Goal: Task Accomplishment & Management: Use online tool/utility

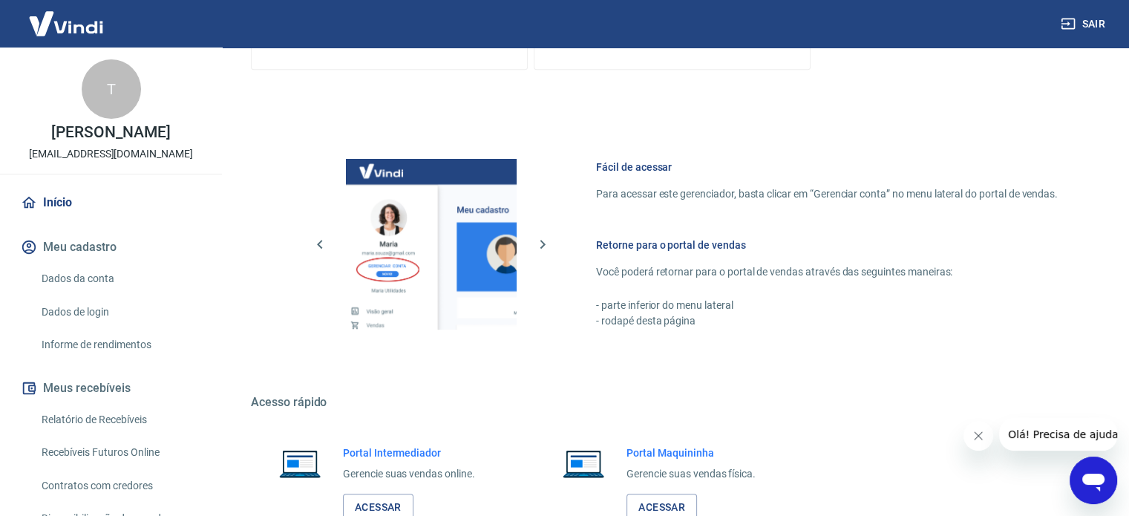
scroll to position [772, 0]
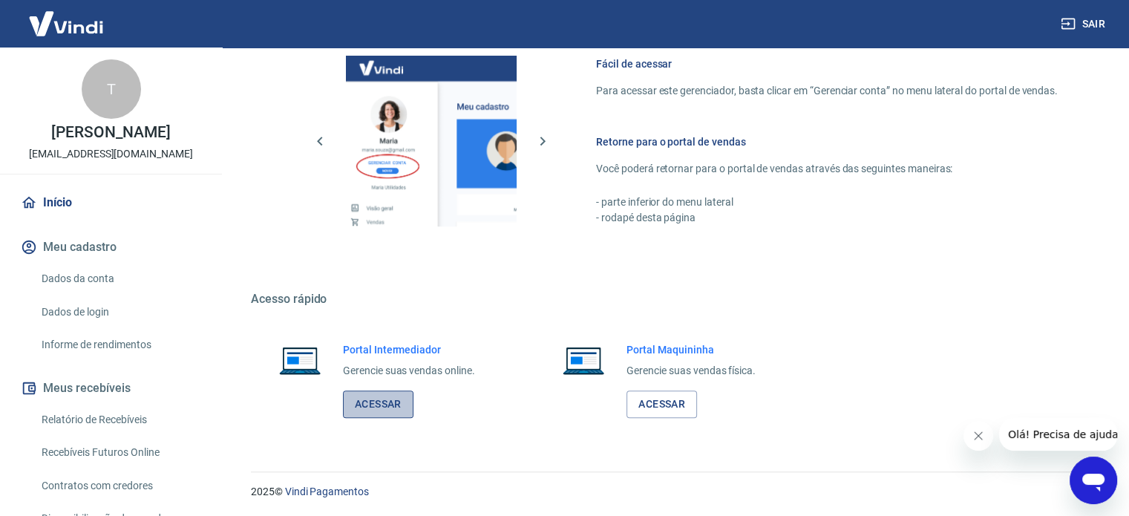
click at [372, 401] on link "Acessar" at bounding box center [378, 404] width 71 height 27
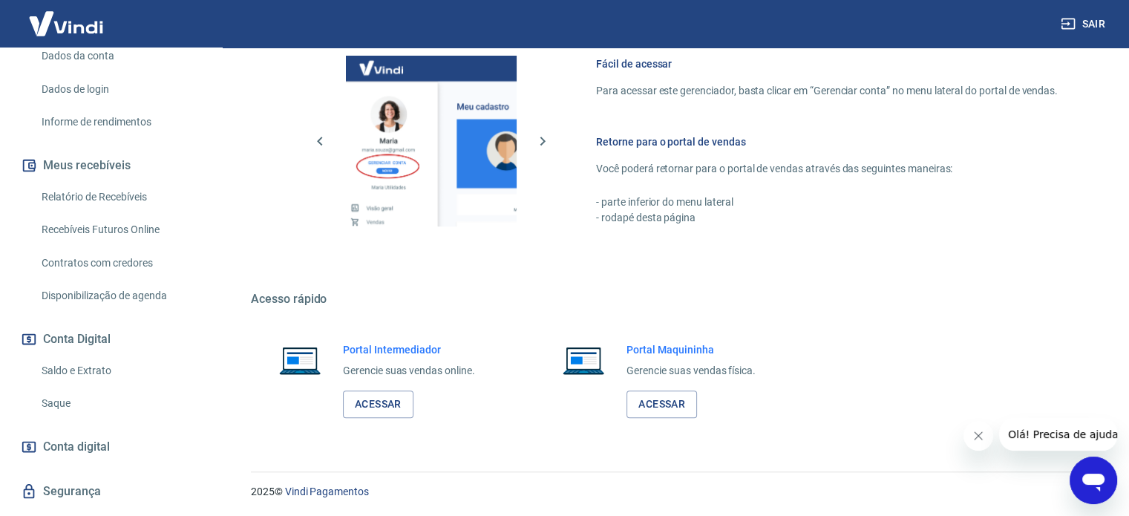
scroll to position [258, 0]
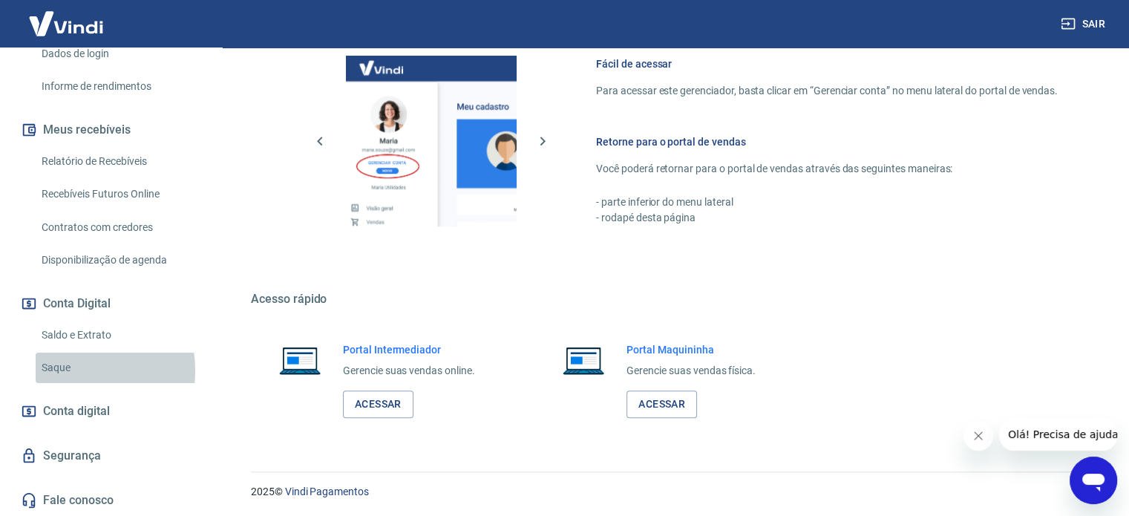
click at [70, 371] on link "Saque" at bounding box center [120, 368] width 169 height 30
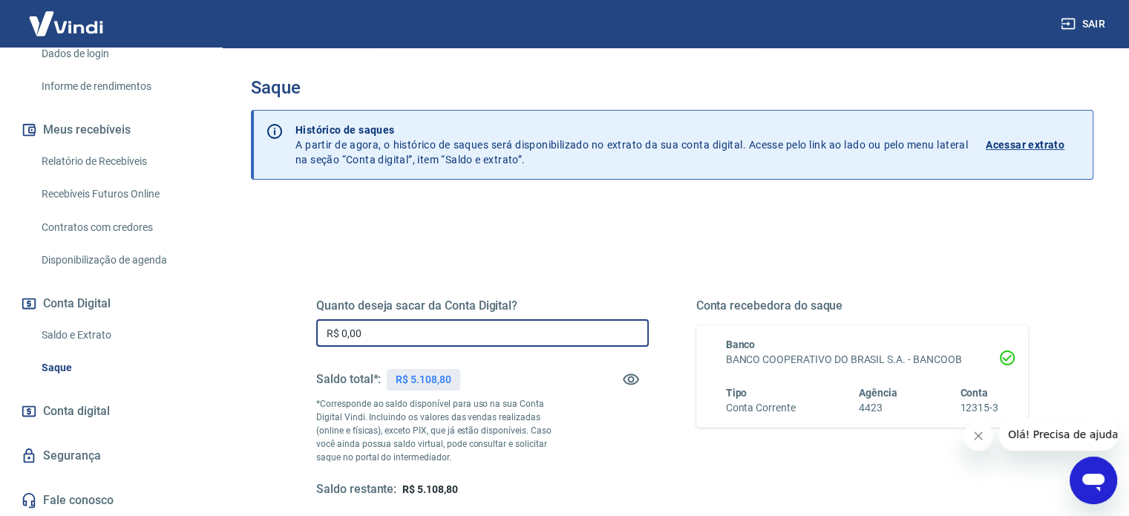
click at [497, 338] on input "R$ 0,00" at bounding box center [482, 332] width 333 height 27
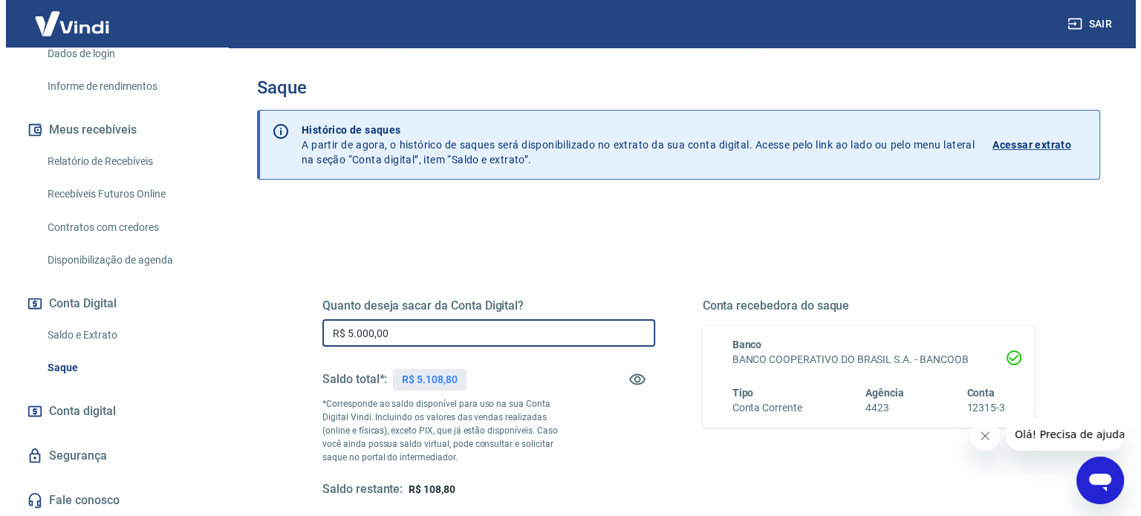
scroll to position [217, 0]
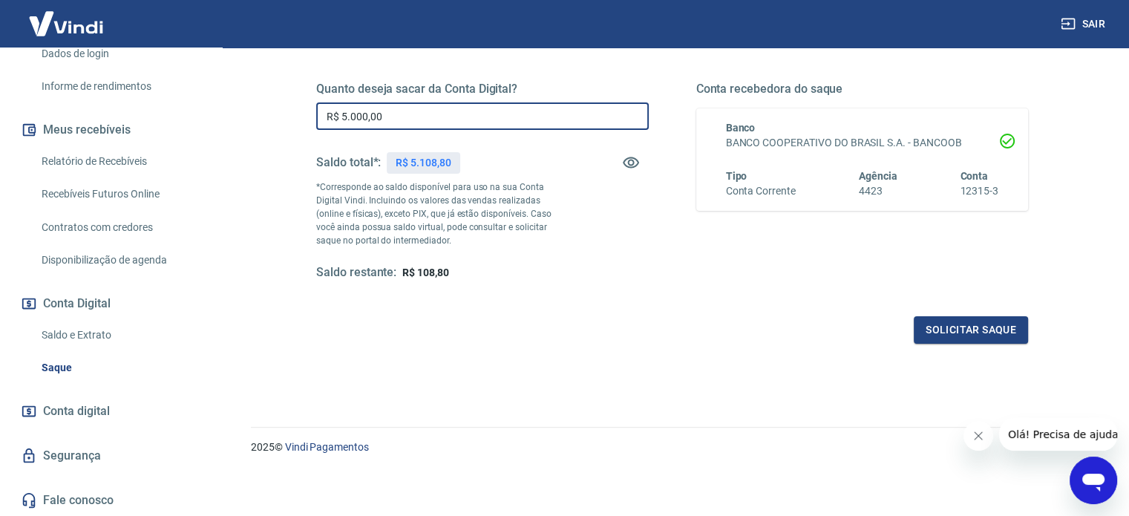
type input "R$ 5.000,00"
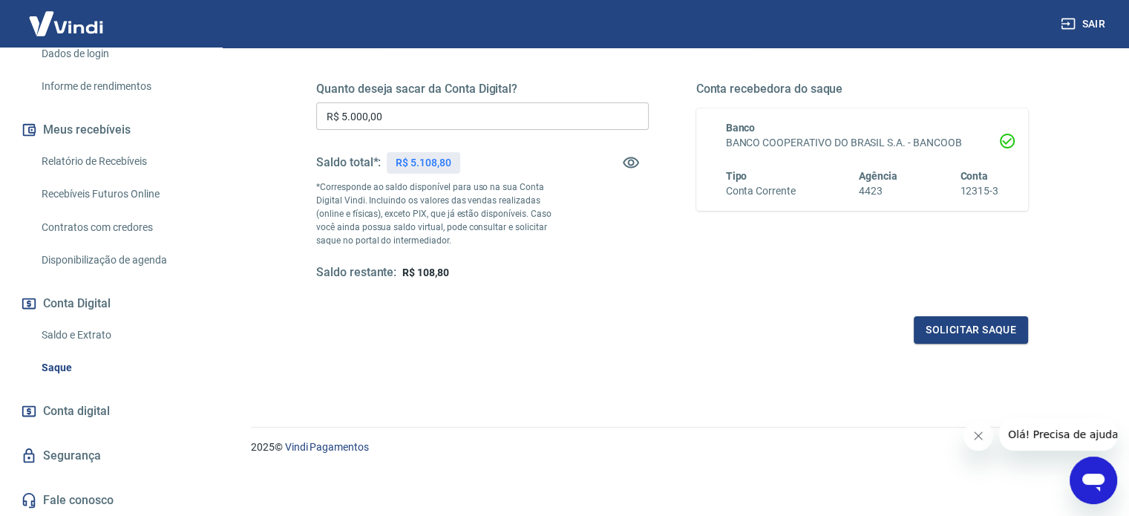
click at [948, 309] on div "Quanto deseja sacar da Conta Digital? R$ 5.000,00 ​ Saldo total*: R$ 5.108,80 *…" at bounding box center [672, 195] width 712 height 298
click at [948, 314] on div "Quanto deseja sacar da Conta Digital? R$ 5.000,00 ​ Saldo total*: R$ 5.108,80 *…" at bounding box center [672, 195] width 712 height 298
click at [961, 319] on button "Solicitar saque" at bounding box center [971, 329] width 114 height 27
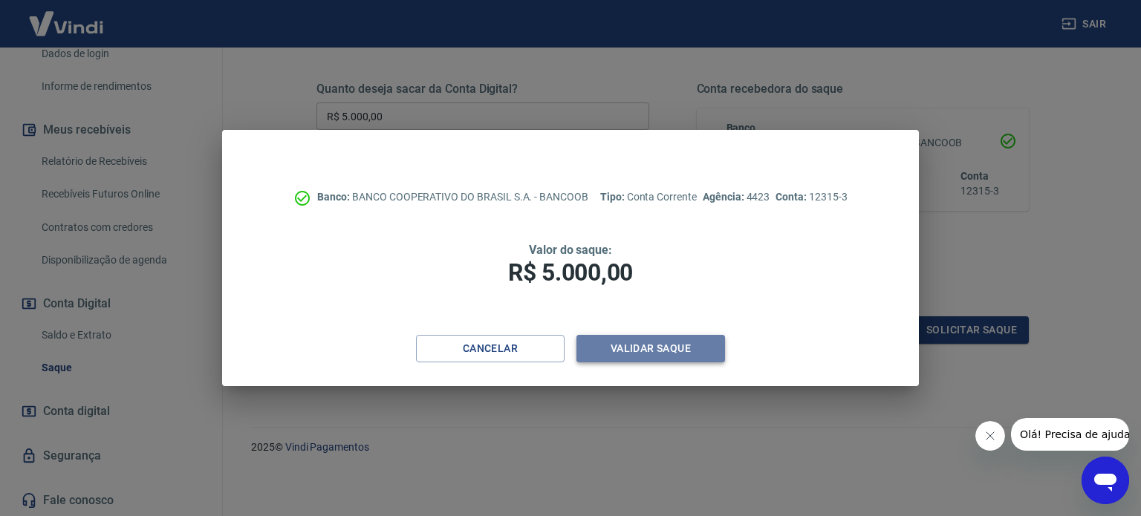
click at [679, 346] on button "Validar saque" at bounding box center [650, 348] width 149 height 27
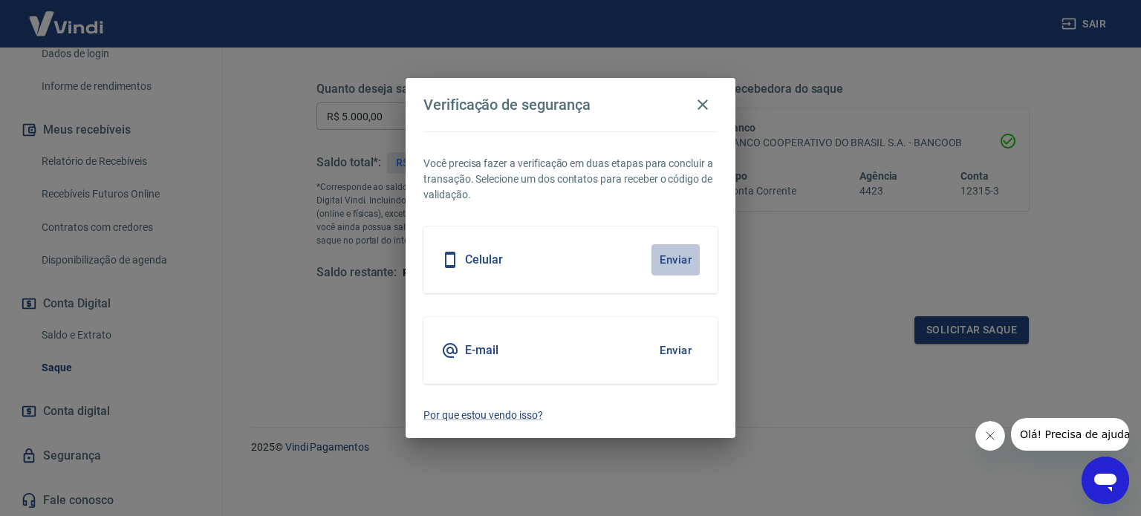
click at [685, 261] on button "Enviar" at bounding box center [675, 259] width 48 height 31
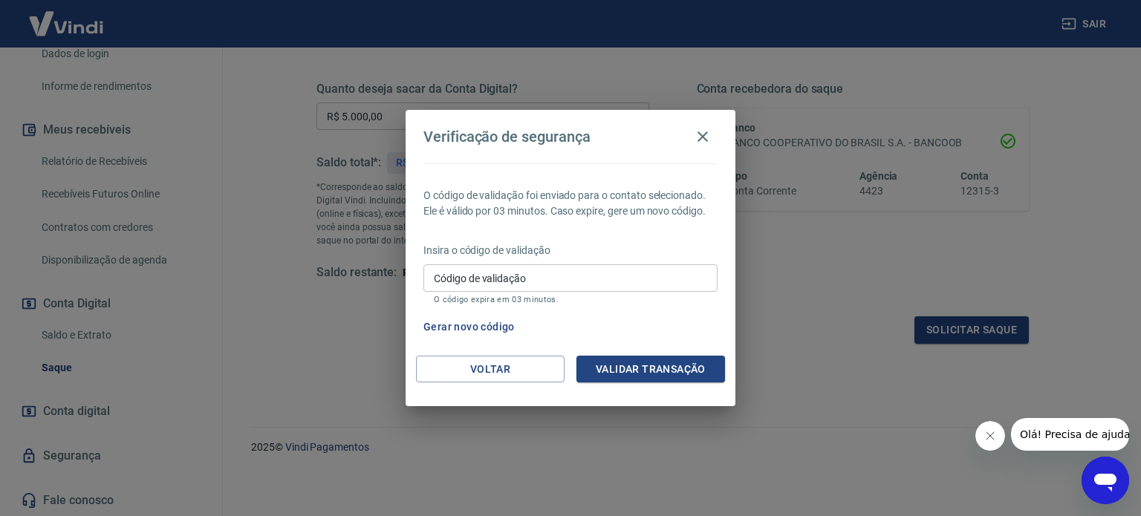
click at [609, 290] on input "Código de validação" at bounding box center [570, 277] width 294 height 27
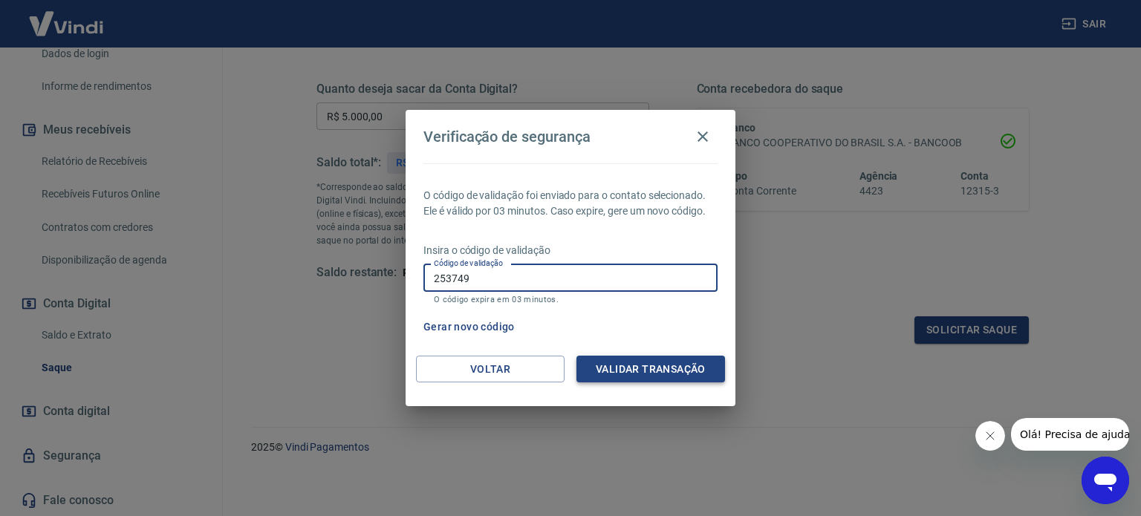
type input "253749"
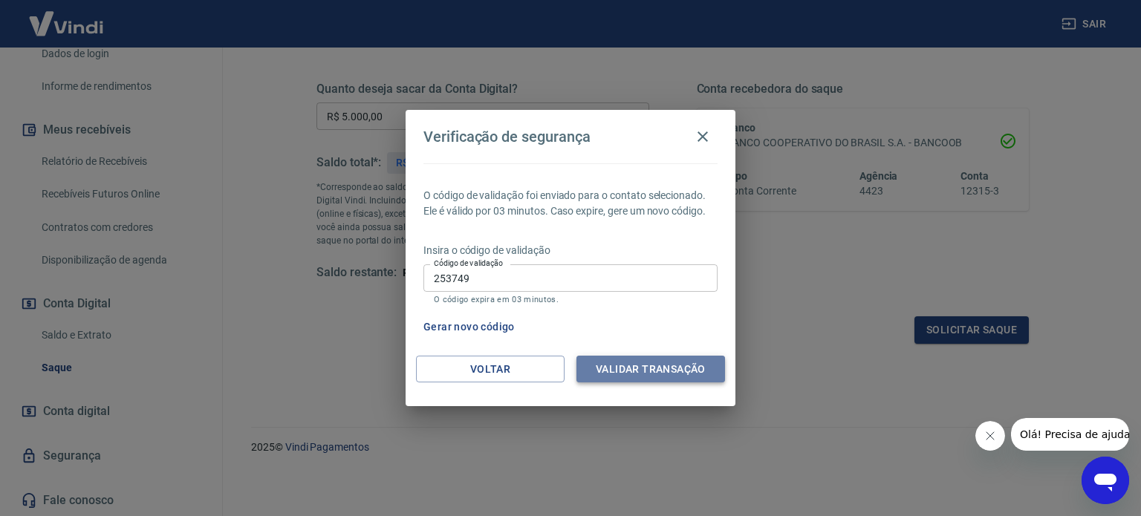
click at [656, 359] on button "Validar transação" at bounding box center [650, 369] width 149 height 27
